Goal: Navigation & Orientation: Find specific page/section

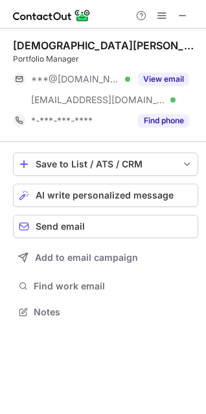
scroll to position [303, 206]
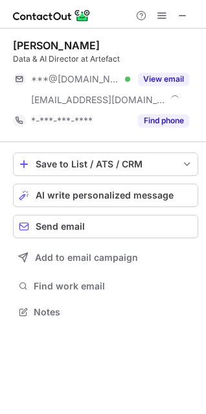
scroll to position [303, 206]
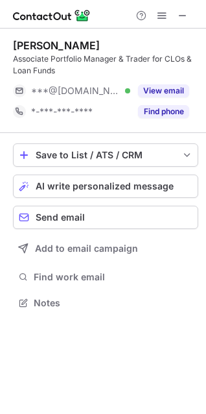
scroll to position [293, 206]
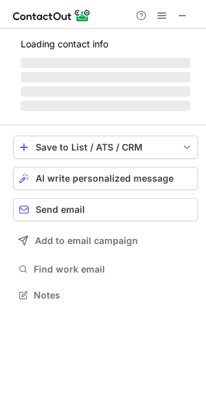
scroll to position [314, 206]
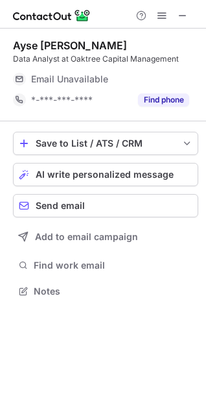
scroll to position [285, 206]
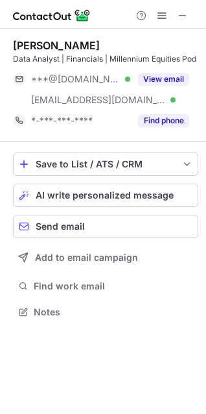
scroll to position [303, 206]
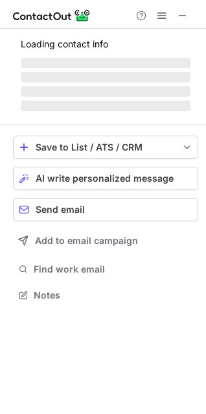
scroll to position [303, 206]
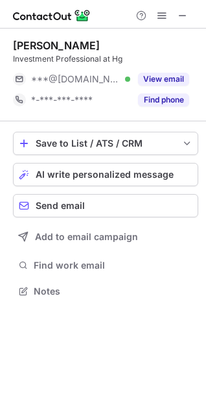
scroll to position [6, 6]
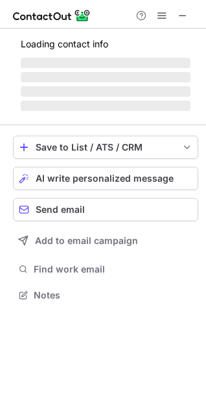
scroll to position [285, 206]
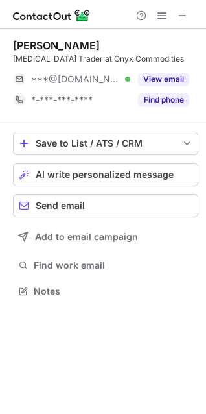
scroll to position [282, 206]
